Goal: Register for event/course

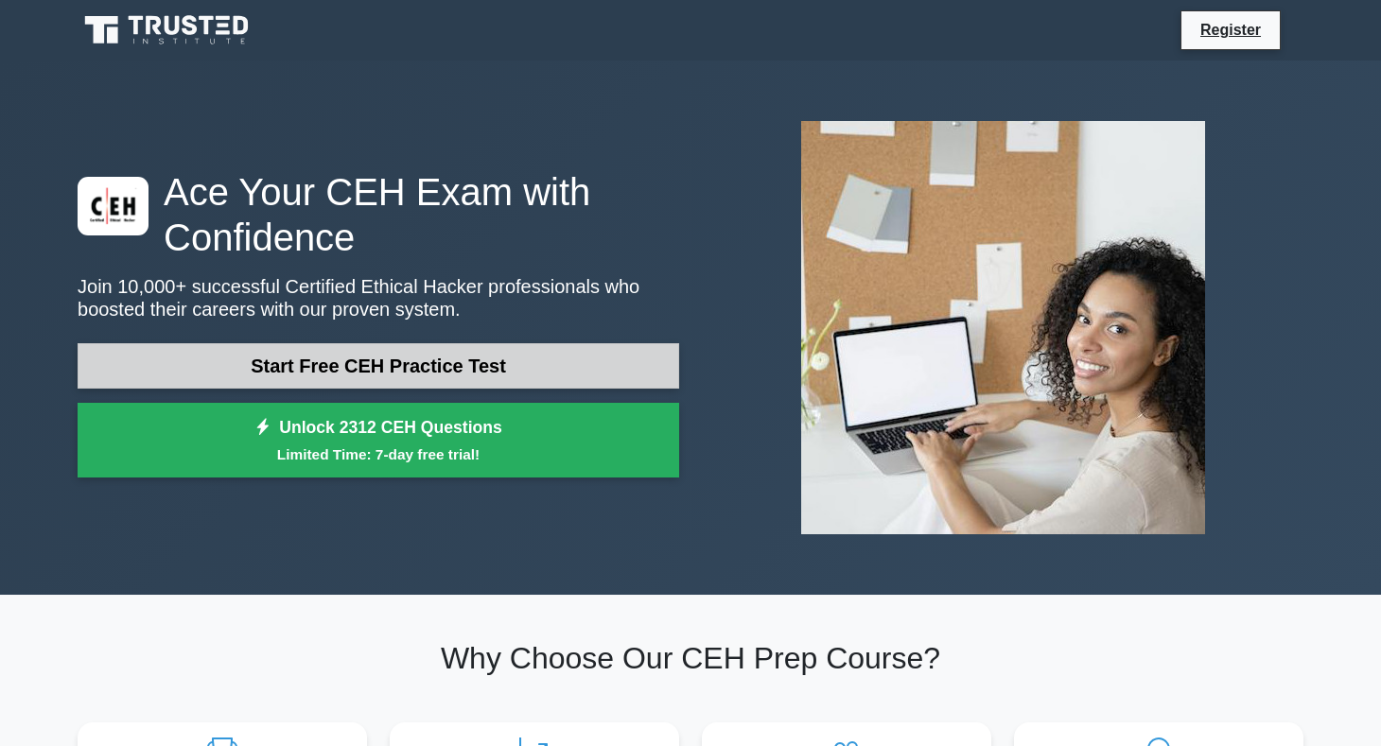
click at [477, 379] on link "Start Free CEH Practice Test" at bounding box center [378, 365] width 601 height 45
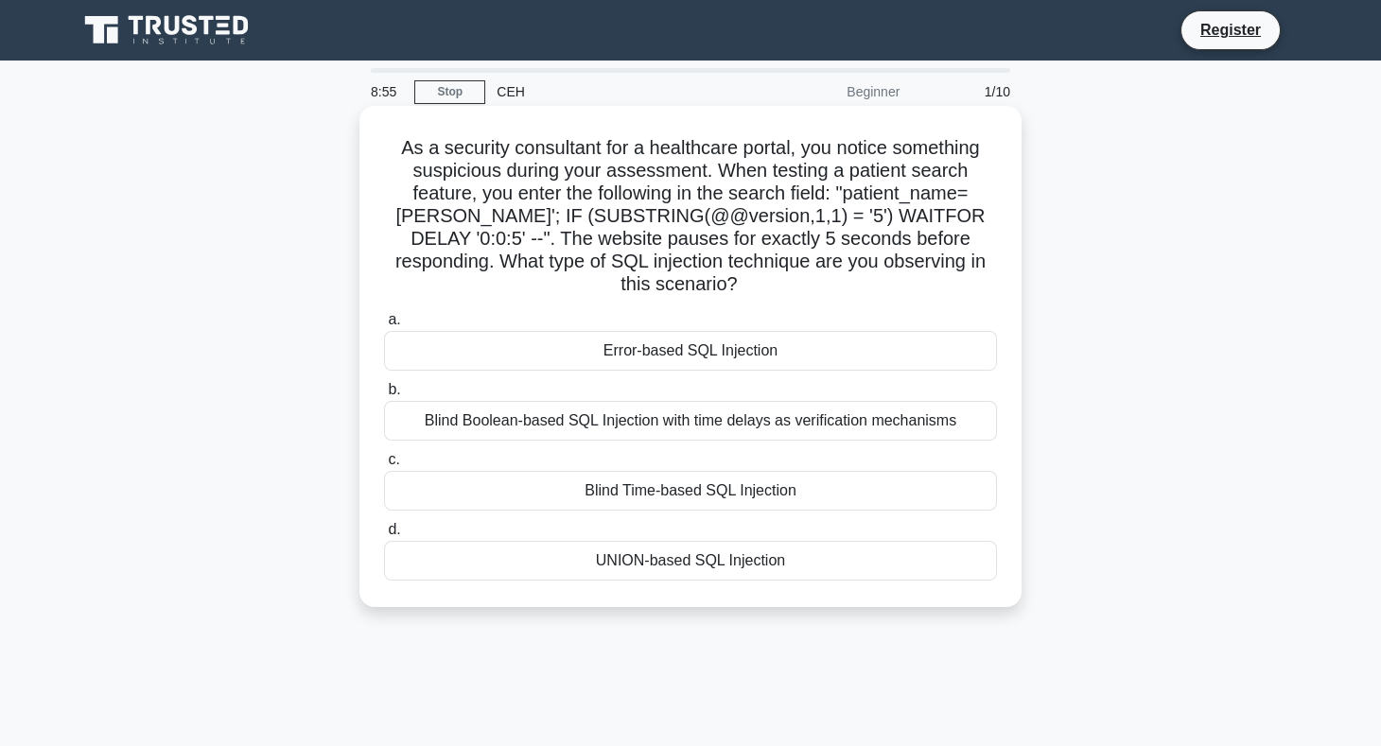
click at [780, 421] on div "Blind Boolean-based SQL Injection with time delays as verification mechanisms" at bounding box center [690, 421] width 613 height 40
click at [384, 396] on input "b. Blind Boolean-based SQL Injection with time delays as verification mechanisms" at bounding box center [384, 390] width 0 height 12
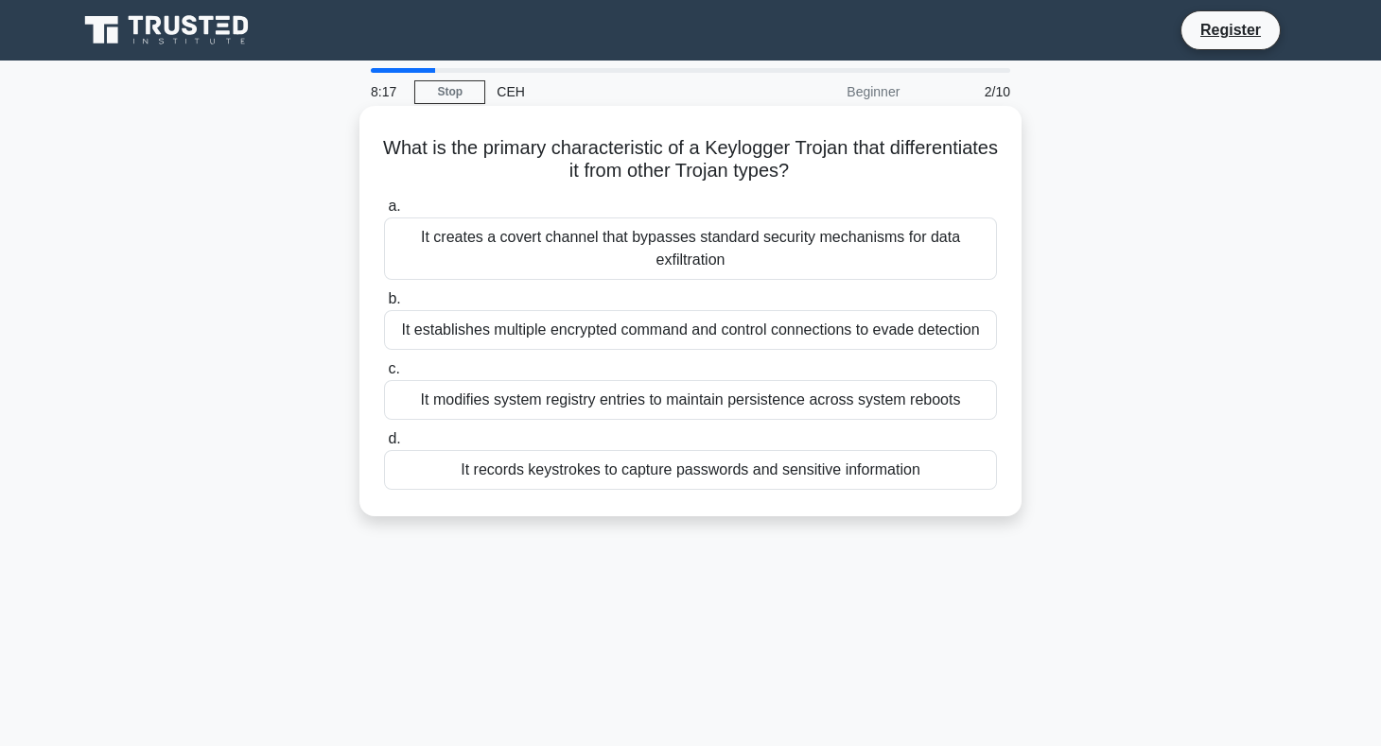
click at [767, 472] on div "It records keystrokes to capture passwords and sensitive information" at bounding box center [690, 470] width 613 height 40
click at [384, 445] on input "d. It records keystrokes to capture passwords and sensitive information" at bounding box center [384, 439] width 0 height 12
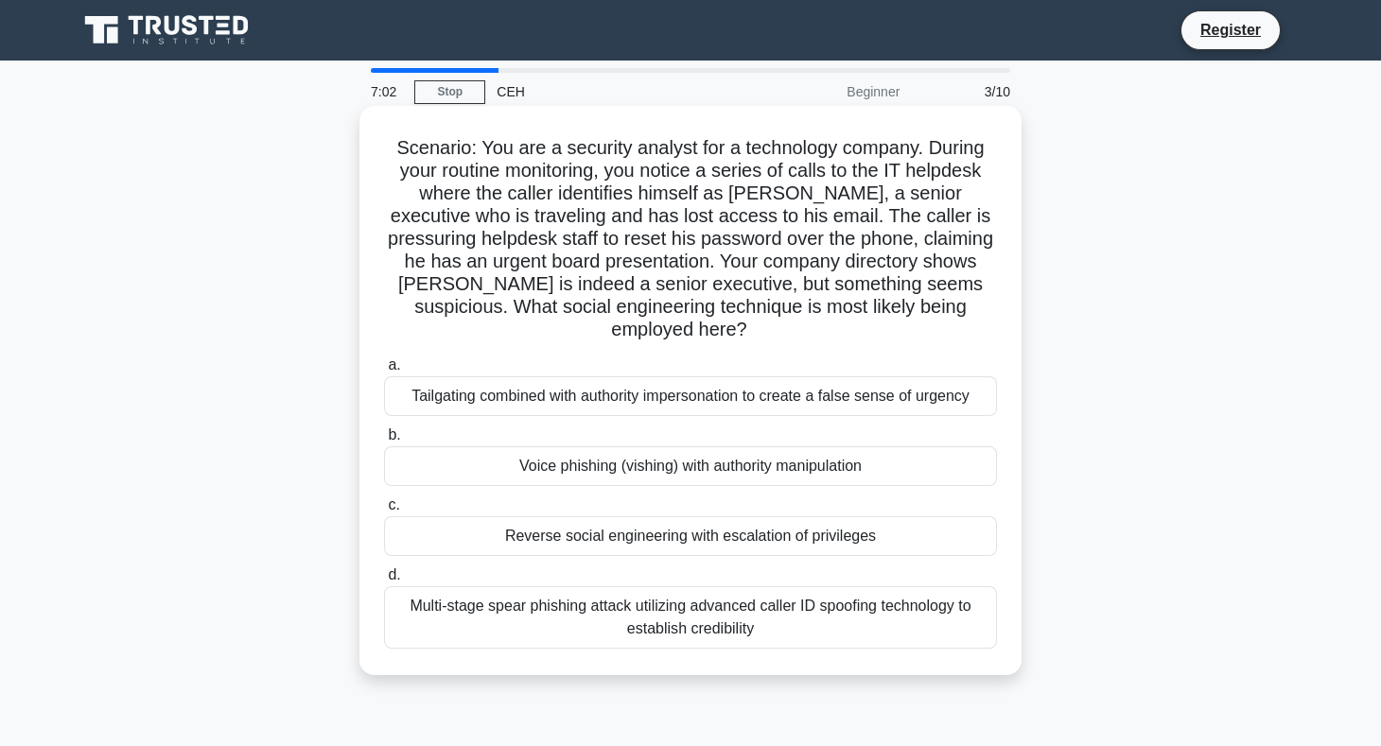
click at [671, 587] on div "Multi-stage spear phishing attack utilizing advanced caller ID spoofing technol…" at bounding box center [690, 617] width 613 height 62
click at [384, 582] on input "d. Multi-stage spear phishing attack utilizing advanced caller ID spoofing tech…" at bounding box center [384, 575] width 0 height 12
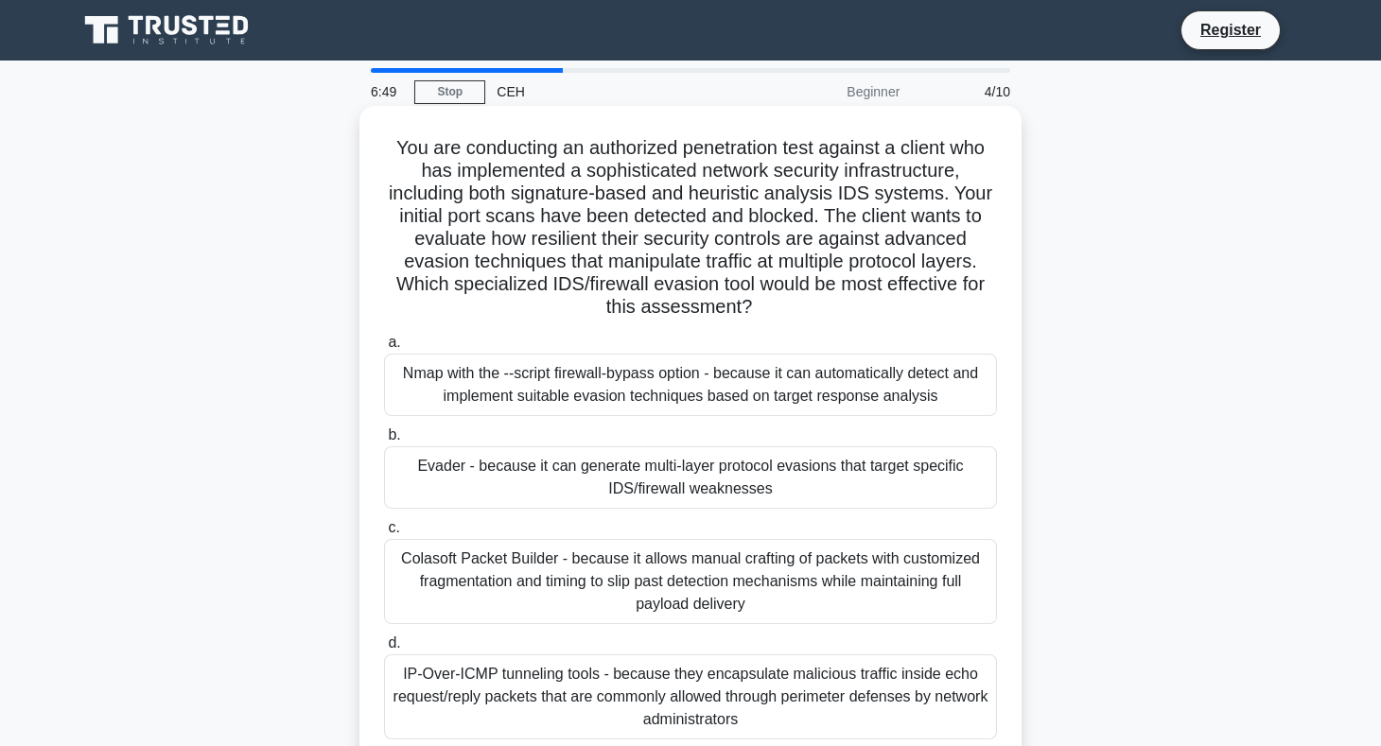
click at [481, 387] on div "Nmap with the --script firewall-bypass option - because it can automatically de…" at bounding box center [690, 385] width 613 height 62
click at [384, 349] on input "a. Nmap with the --script firewall-bypass option - because it can automatically…" at bounding box center [384, 343] width 0 height 12
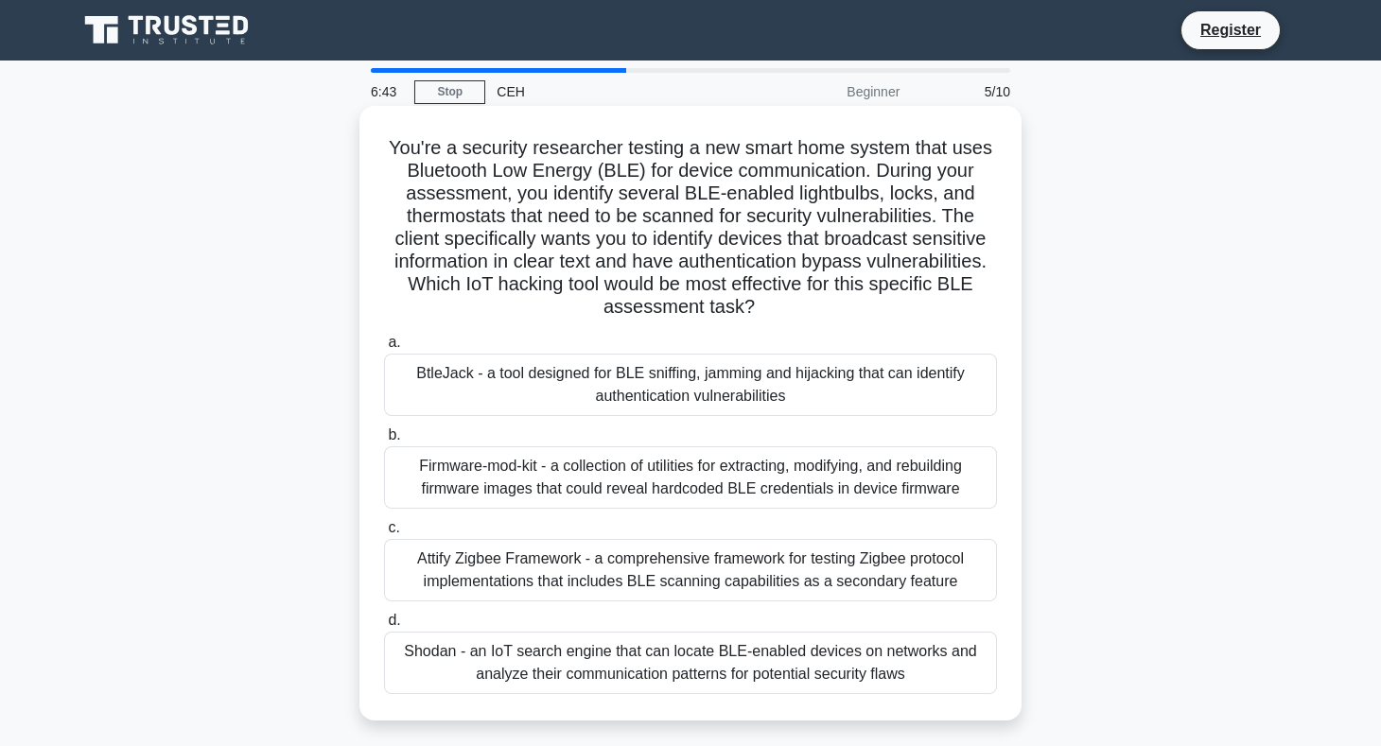
click at [491, 394] on div "BtleJack - a tool designed for BLE sniffing, jamming and hijacking that can ide…" at bounding box center [690, 385] width 613 height 62
click at [384, 349] on input "a. BtleJack - a tool designed for BLE sniffing, jamming and hijacking that can …" at bounding box center [384, 343] width 0 height 12
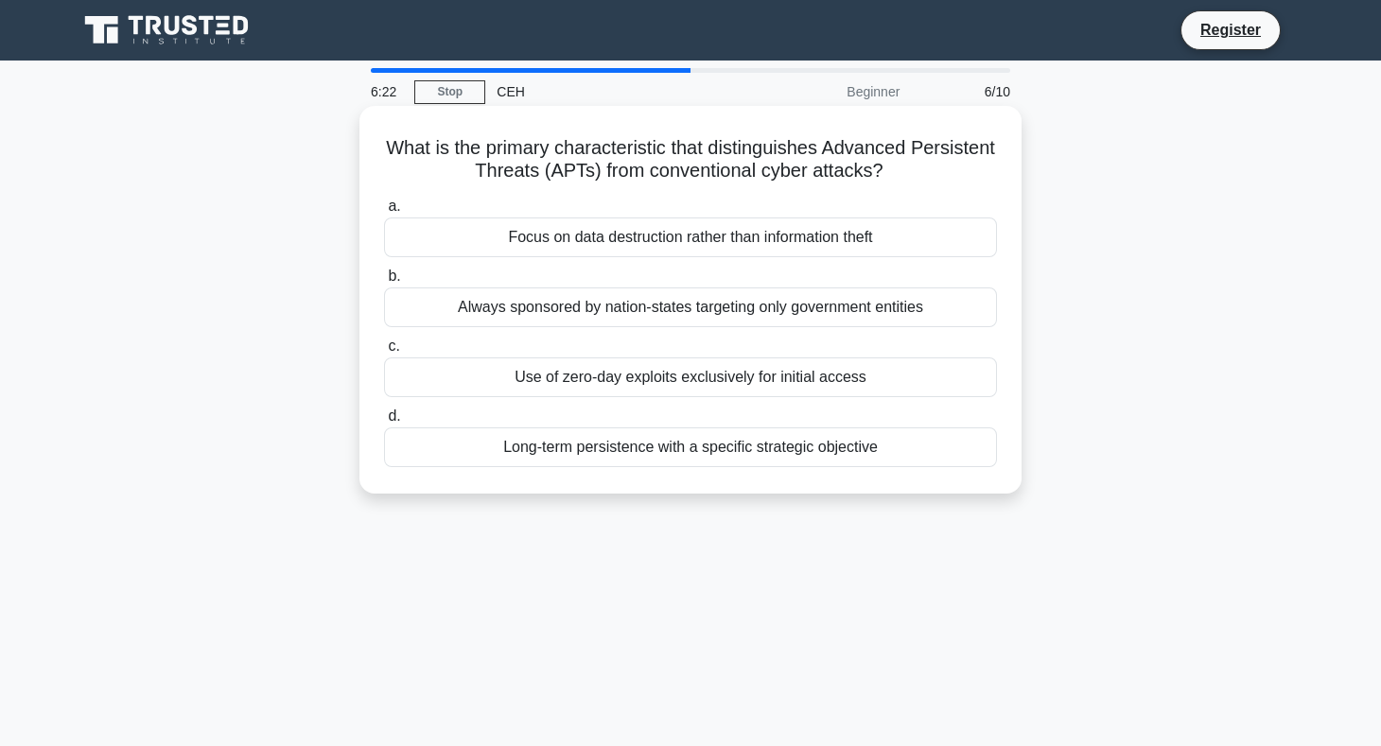
click at [579, 371] on div "Use of zero-day exploits exclusively for initial access" at bounding box center [690, 377] width 613 height 40
click at [384, 353] on input "c. Use of zero-day exploits exclusively for initial access" at bounding box center [384, 346] width 0 height 12
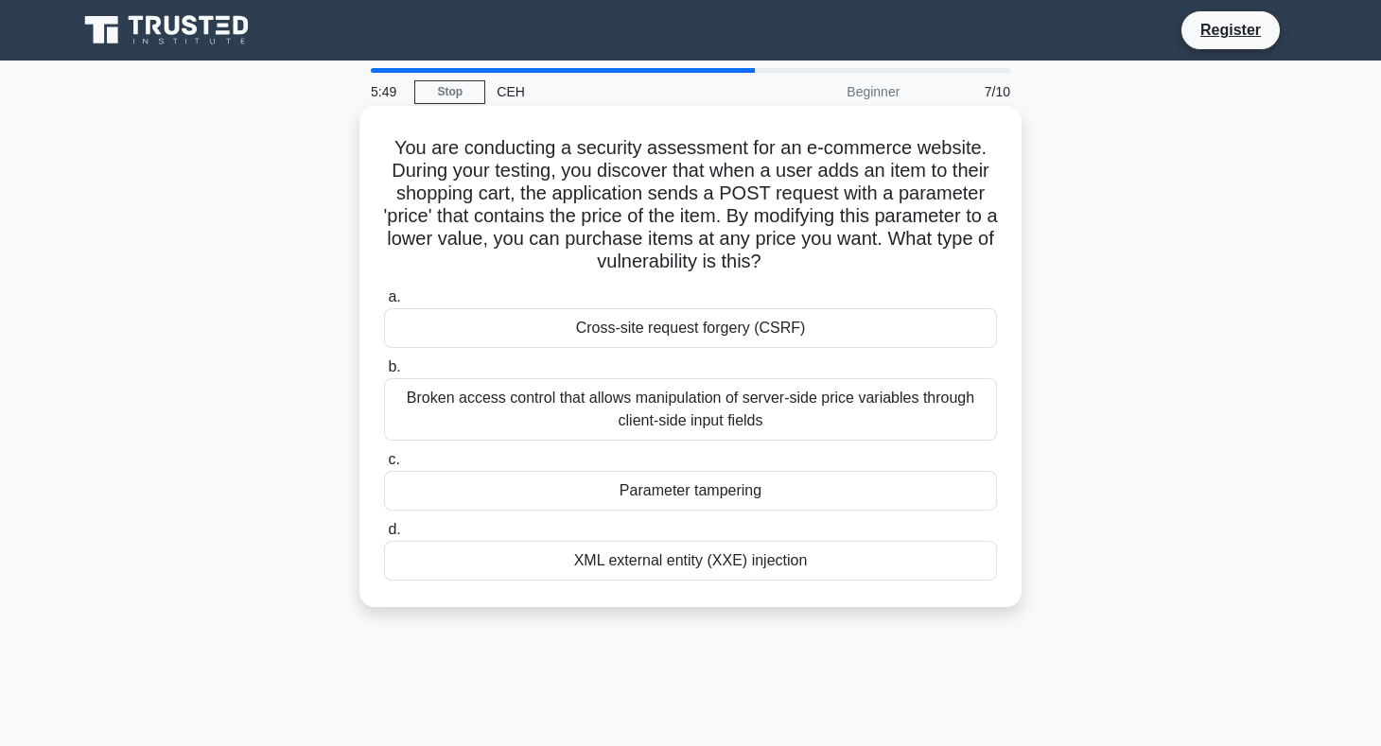
click at [667, 411] on div "Broken access control that allows manipulation of server-side price variables t…" at bounding box center [690, 409] width 613 height 62
click at [384, 373] on input "b. Broken access control that allows manipulation of server-side price variable…" at bounding box center [384, 367] width 0 height 12
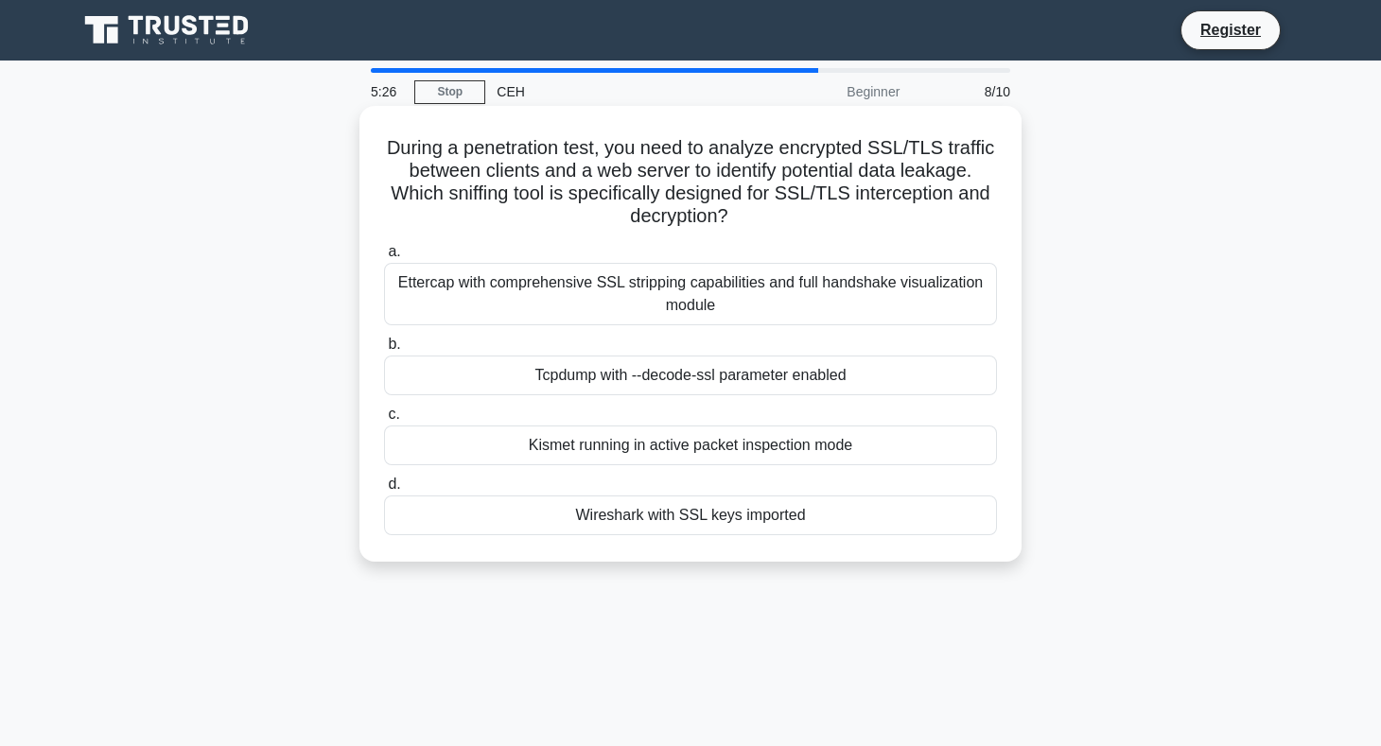
click at [702, 509] on div "Wireshark with SSL keys imported" at bounding box center [690, 515] width 613 height 40
click at [384, 491] on input "d. Wireshark with SSL keys imported" at bounding box center [384, 484] width 0 height 12
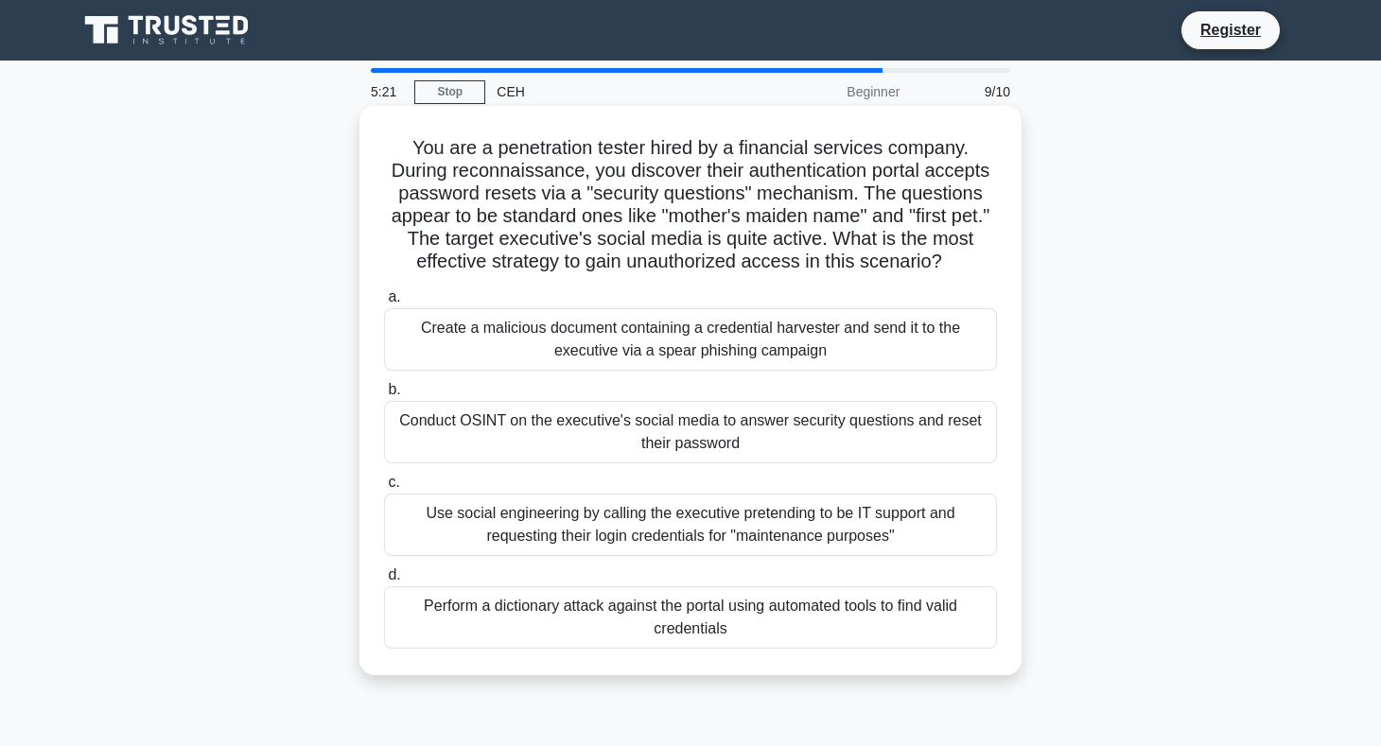
click at [669, 356] on div "Create a malicious document containing a credential harvester and send it to th…" at bounding box center [690, 339] width 613 height 62
click at [384, 304] on input "a. Create a malicious document containing a credential harvester and send it to…" at bounding box center [384, 297] width 0 height 12
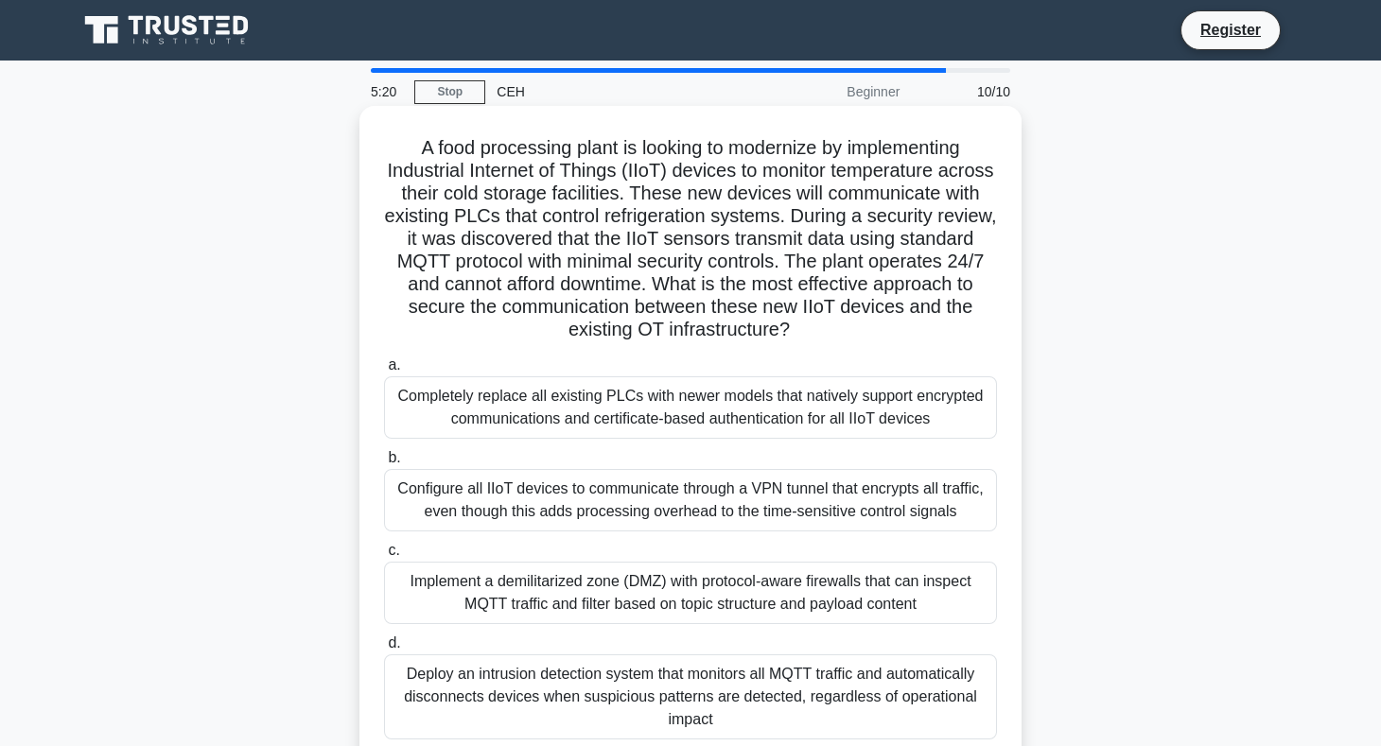
click at [665, 417] on div "Completely replace all existing PLCs with newer models that natively support en…" at bounding box center [690, 407] width 613 height 62
click at [384, 372] on input "a. Completely replace all existing PLCs with newer models that natively support…" at bounding box center [384, 365] width 0 height 12
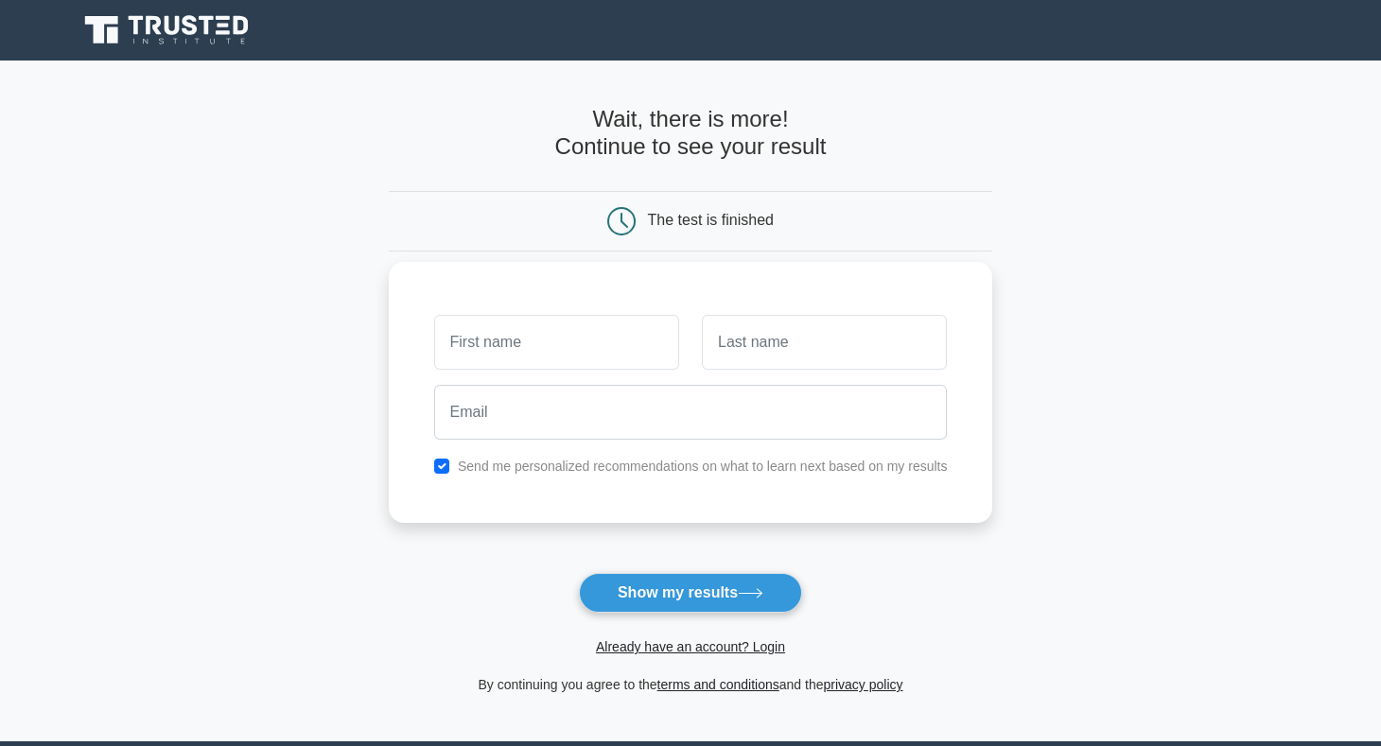
drag, startPoint x: 545, startPoint y: 312, endPoint x: 553, endPoint y: 330, distance: 19.9
click at [547, 318] on div at bounding box center [557, 342] width 268 height 70
click at [553, 334] on input "text" at bounding box center [556, 342] width 245 height 55
type input "ah"
click at [792, 331] on input "text" at bounding box center [824, 342] width 245 height 55
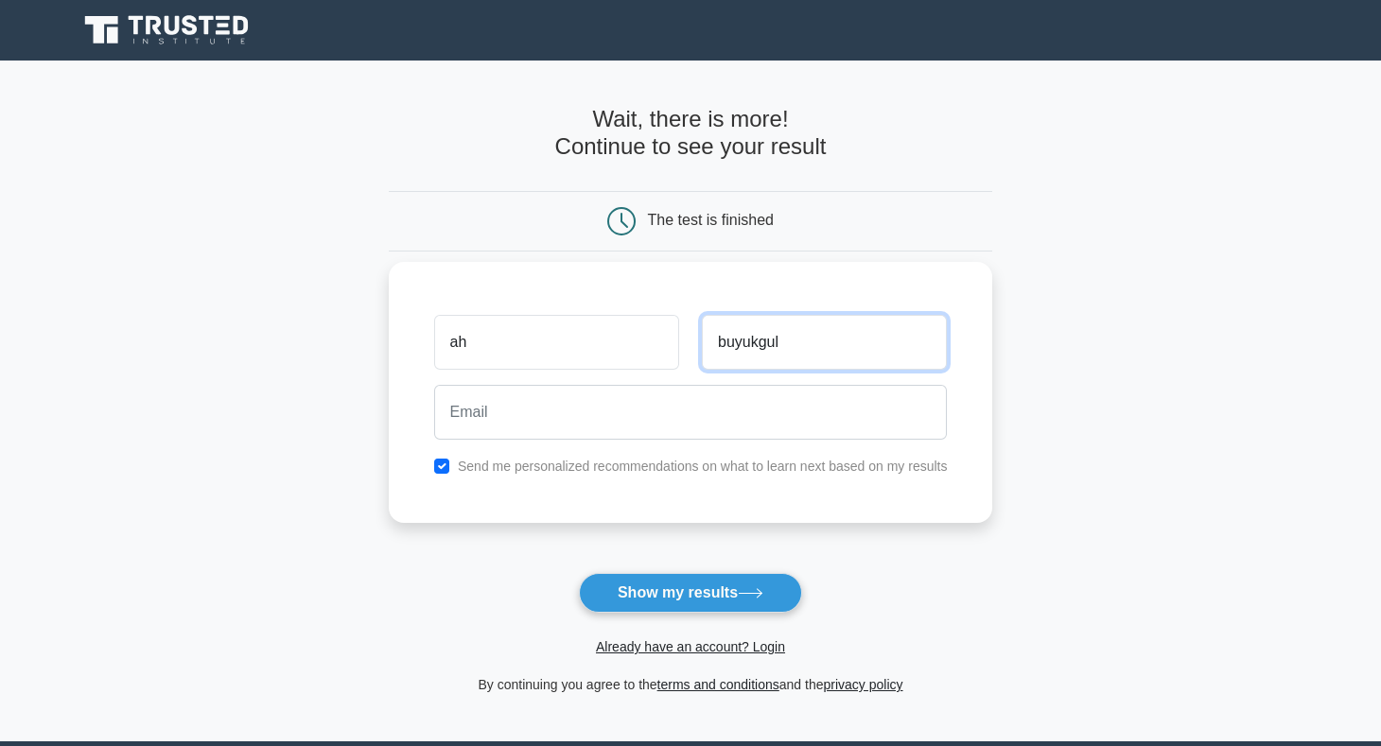
type input "buyukgul"
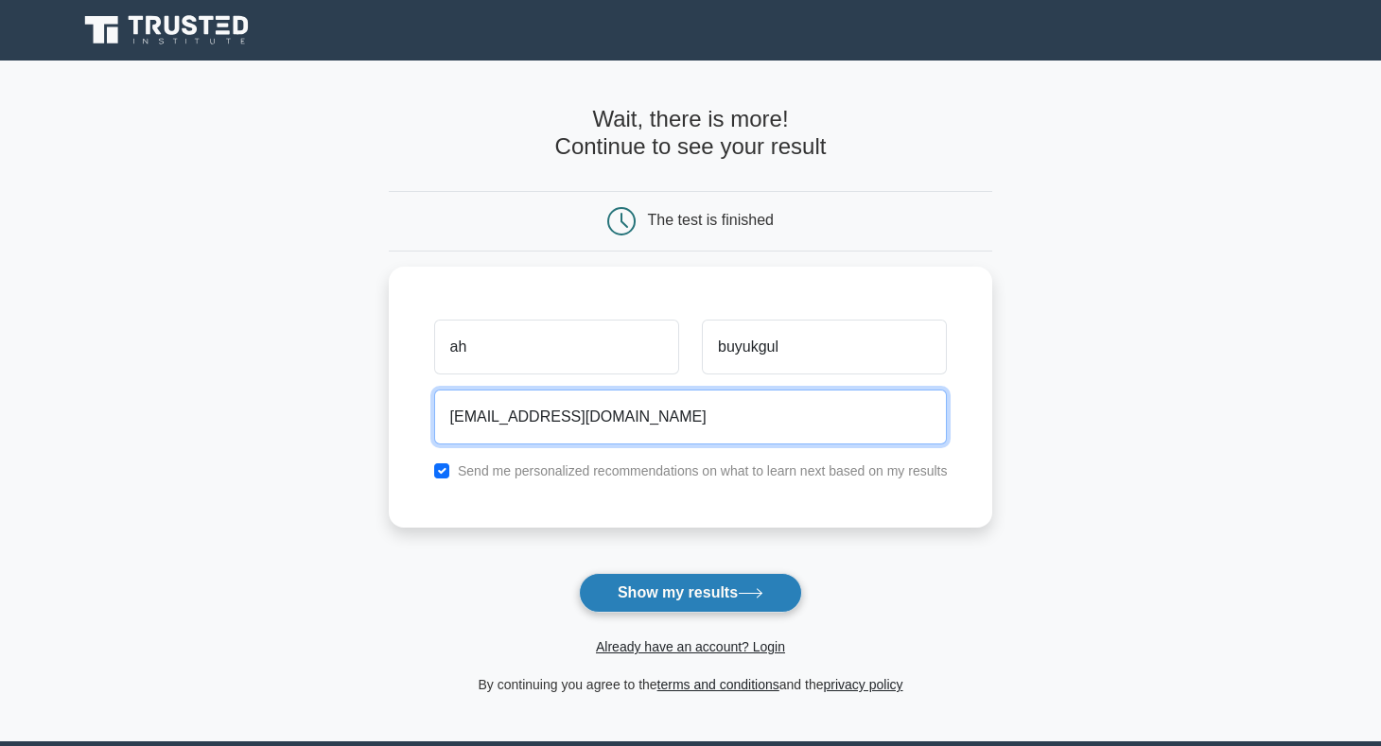
type input "aahmetbykgl@hotmail.com"
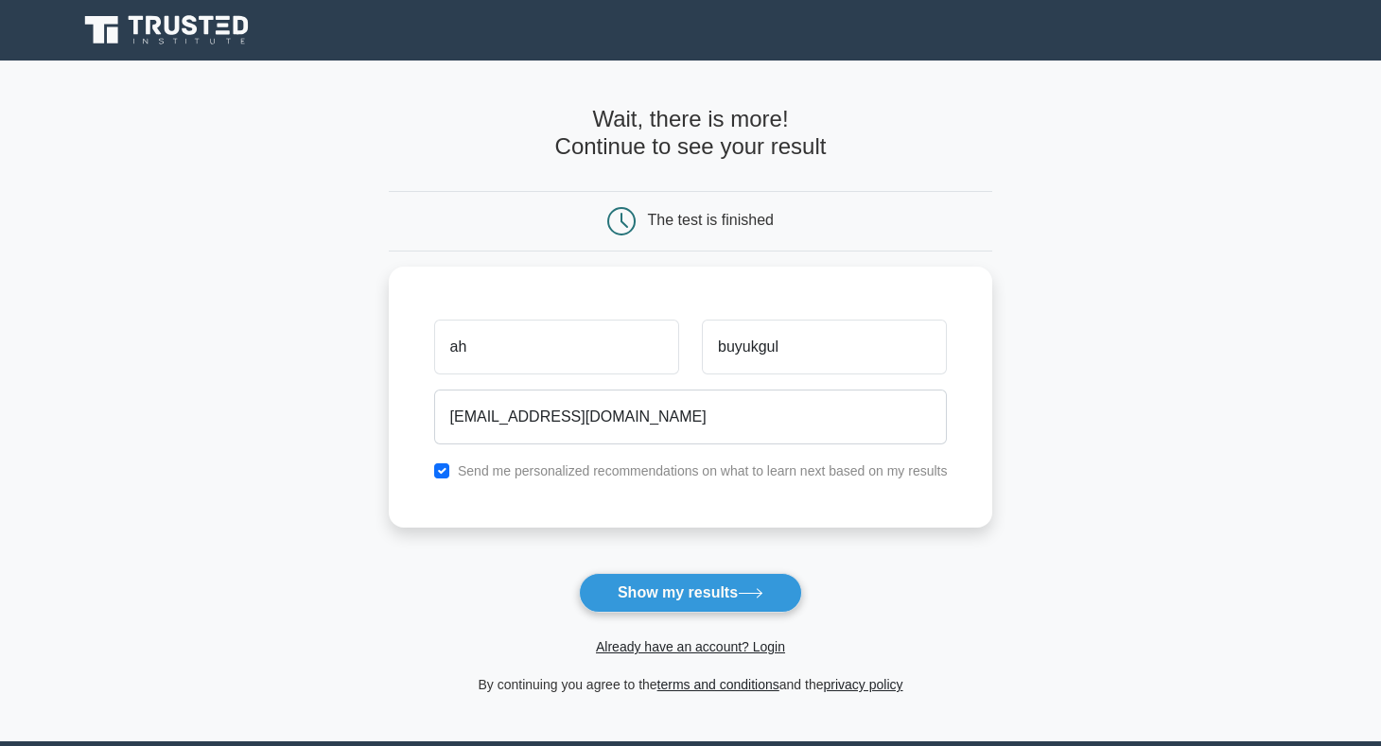
drag, startPoint x: 758, startPoint y: 592, endPoint x: 770, endPoint y: 578, distance: 18.2
click at [760, 592] on icon at bounding box center [751, 593] width 26 height 10
